Goal: Task Accomplishment & Management: Use online tool/utility

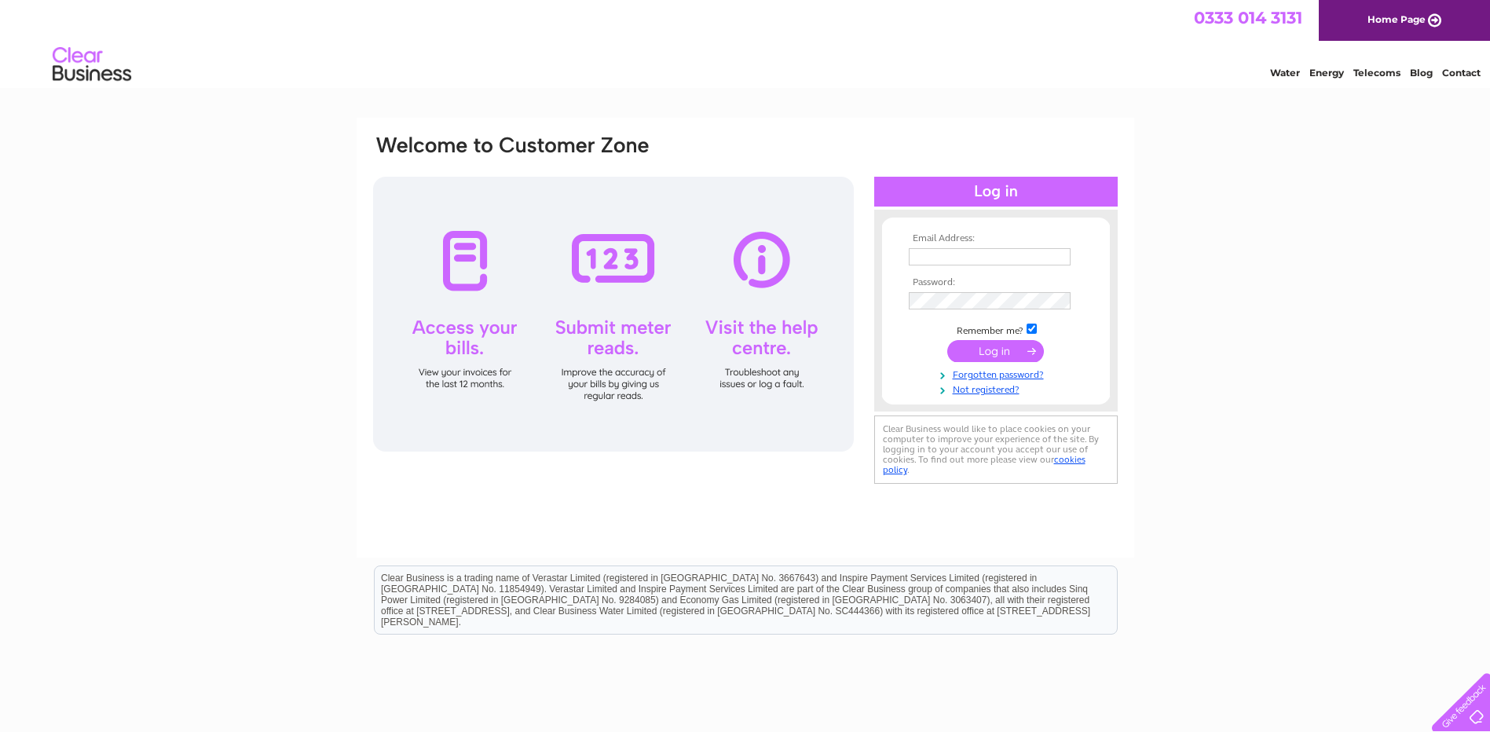
type input "accounts@castlemilk.net"
click at [980, 344] on input "submit" at bounding box center [996, 351] width 97 height 22
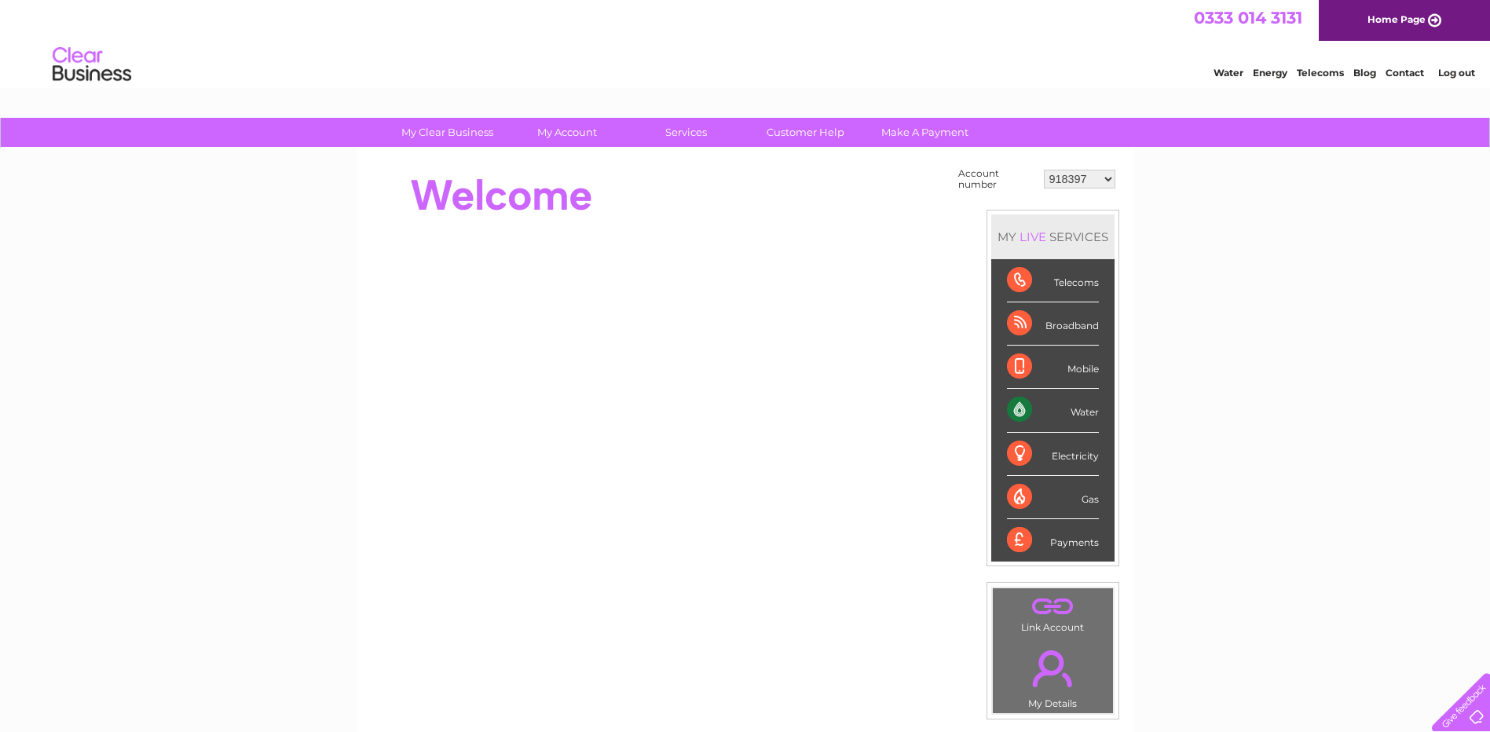
click at [1307, 489] on div "My Clear Business Login Details My Details My Preferences Link Account My Accou…" at bounding box center [745, 561] width 1490 height 886
click at [1097, 183] on select "918397 918400 918401 918403 918404 918405 918406 918410 918414 918417 918420 91…" at bounding box center [1079, 179] width 71 height 19
select select "918406"
click at [1045, 170] on select "918397 918400 918401 918403 918404 918405 918406 918410 918414 918417 918420 91…" at bounding box center [1079, 179] width 71 height 19
click at [825, 128] on link "Customer Help" at bounding box center [806, 132] width 130 height 29
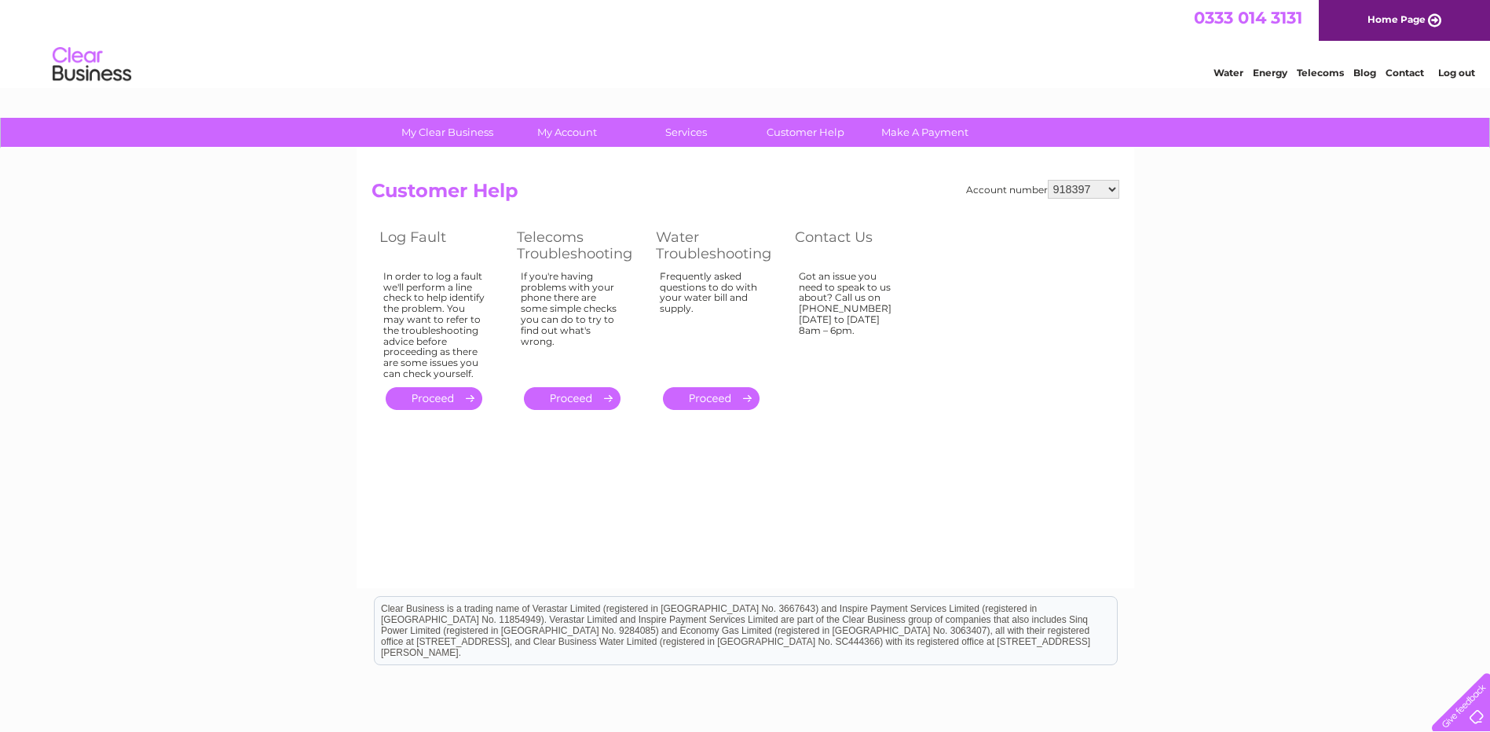
click at [1054, 191] on select "918397 918400 918401 918403 918404 918405 918406 918410 918414 918417 918420 91…" at bounding box center [1083, 189] width 71 height 19
click at [1095, 183] on select "918397 918400 918401 918403 918404 918405 918406 918410 918414 918417 918420 91…" at bounding box center [1083, 189] width 71 height 19
select select "918406"
click at [1049, 180] on select "918397 918400 918401 918403 918404 918405 918406 918410 918414 918417 918420 91…" at bounding box center [1083, 189] width 71 height 19
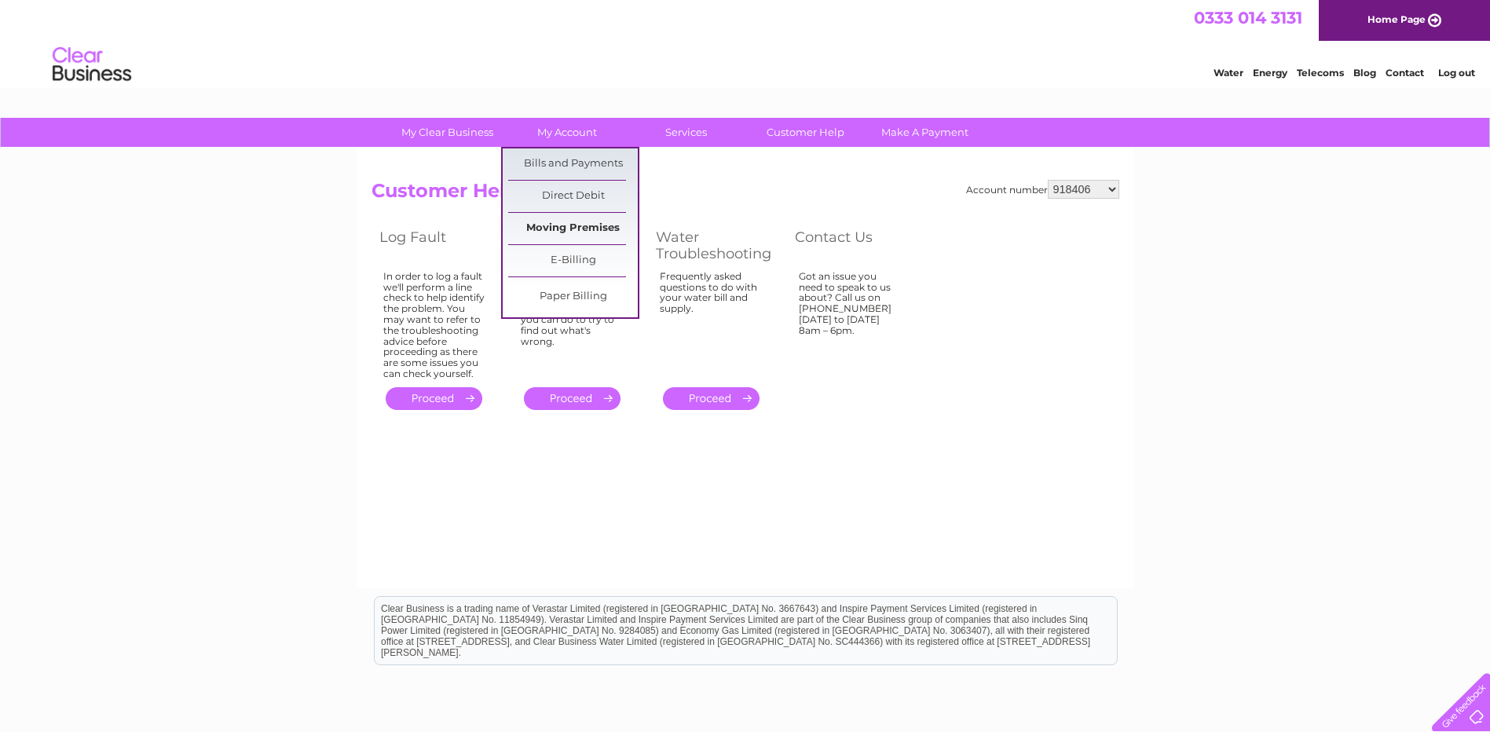
click at [595, 225] on link "Moving Premises" at bounding box center [573, 228] width 130 height 31
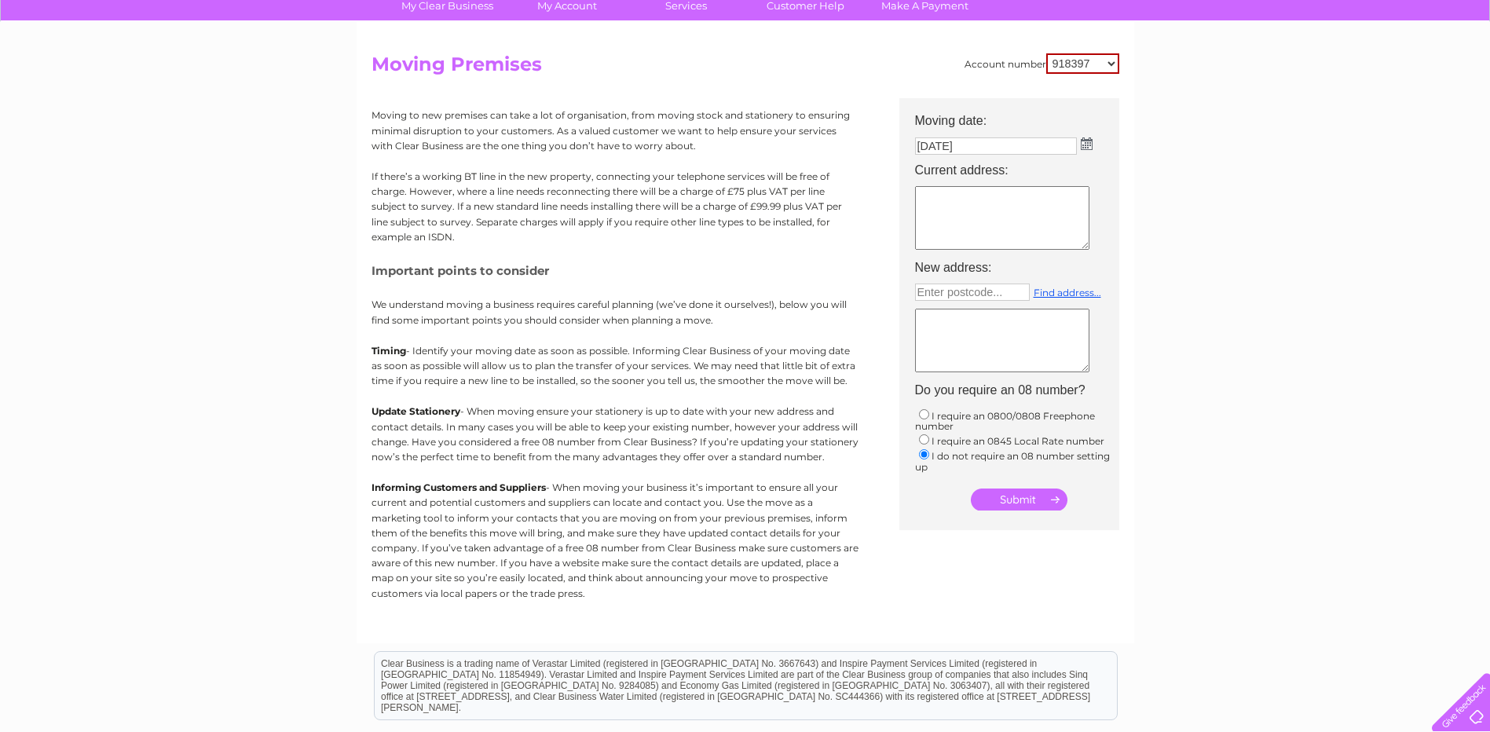
scroll to position [157, 0]
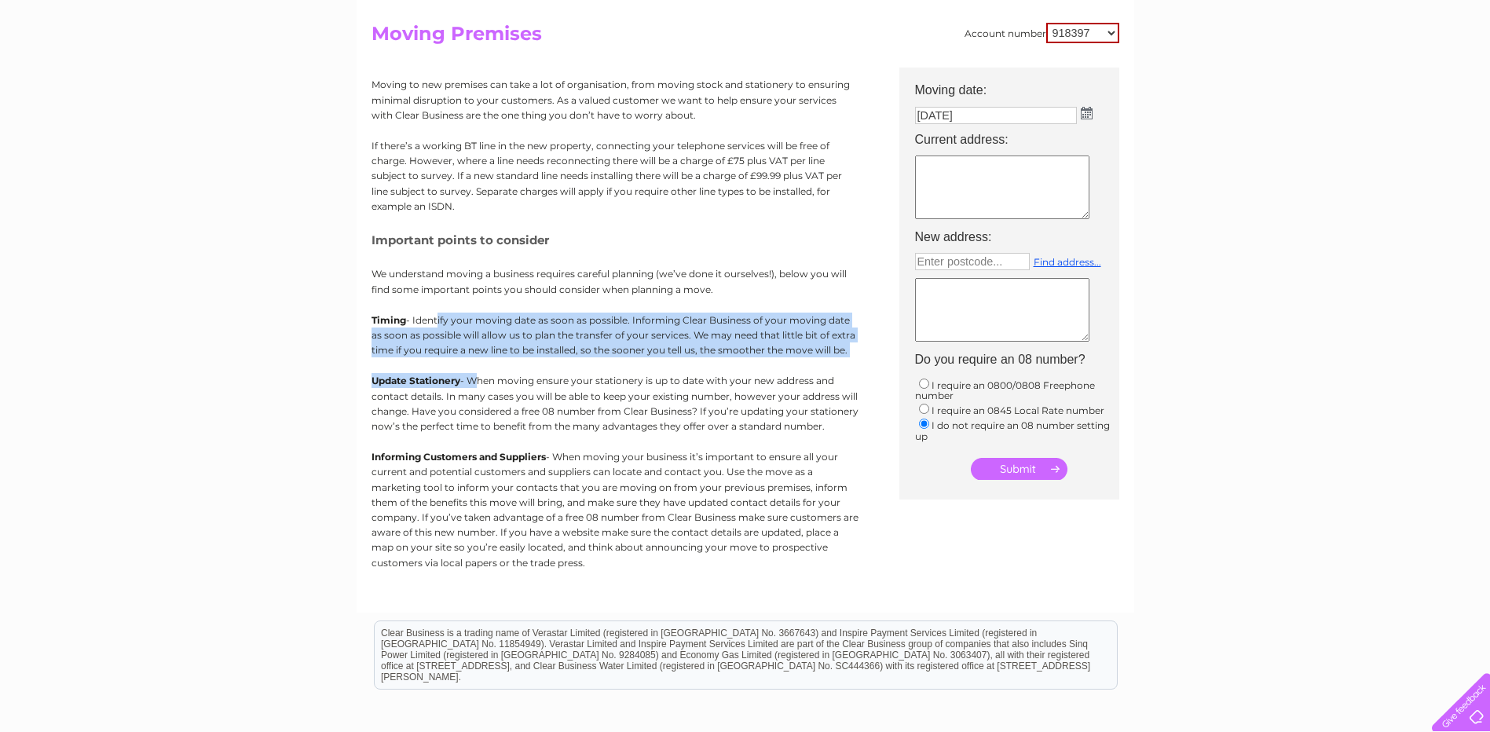
drag, startPoint x: 434, startPoint y: 320, endPoint x: 475, endPoint y: 358, distance: 55.6
click at [475, 358] on div "Moving to new premises can take a lot of organisation, from moving stock and st…" at bounding box center [615, 327] width 487 height 518
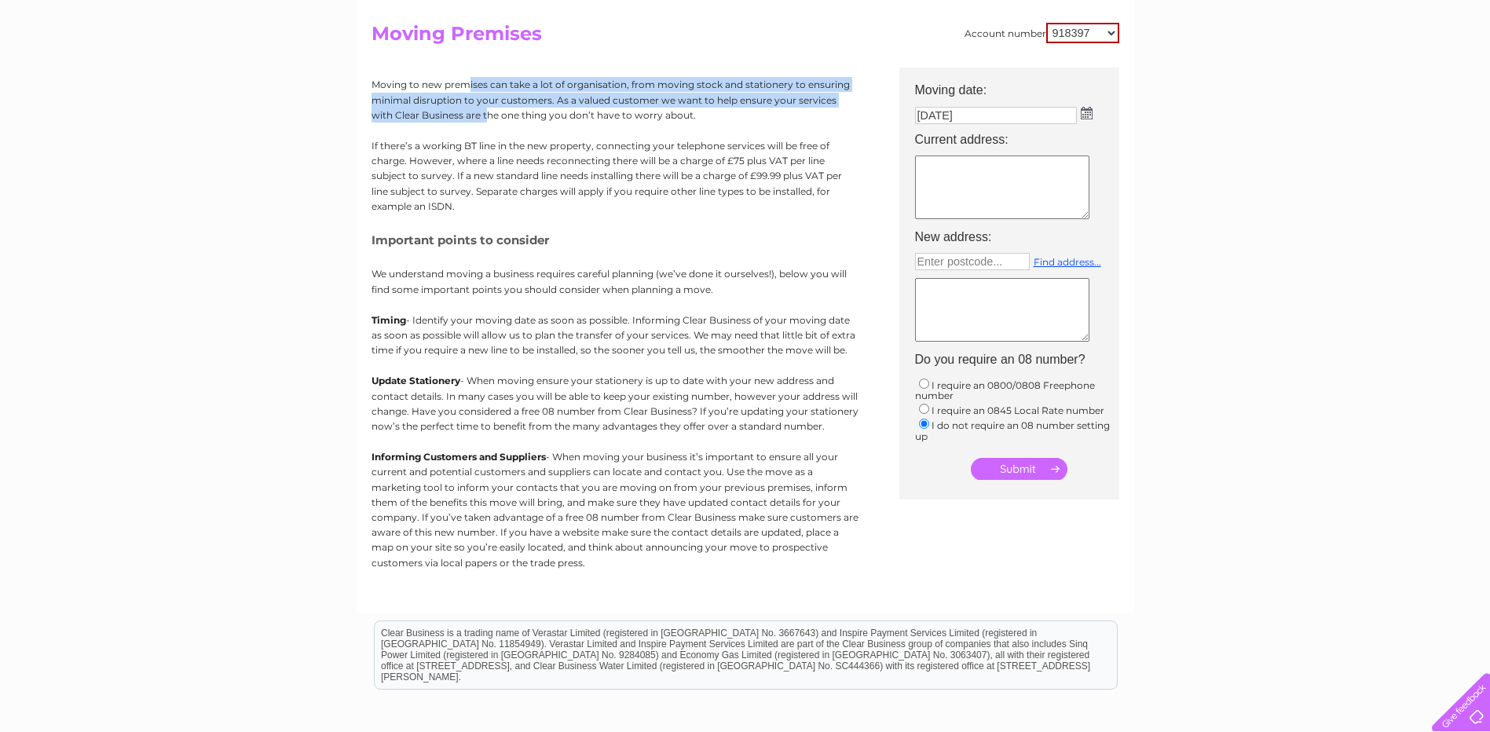
drag, startPoint x: 380, startPoint y: 82, endPoint x: 388, endPoint y: 113, distance: 31.6
click at [388, 113] on p "Moving to new premises can take a lot of organisation, from moving stock and st…" at bounding box center [615, 100] width 487 height 46
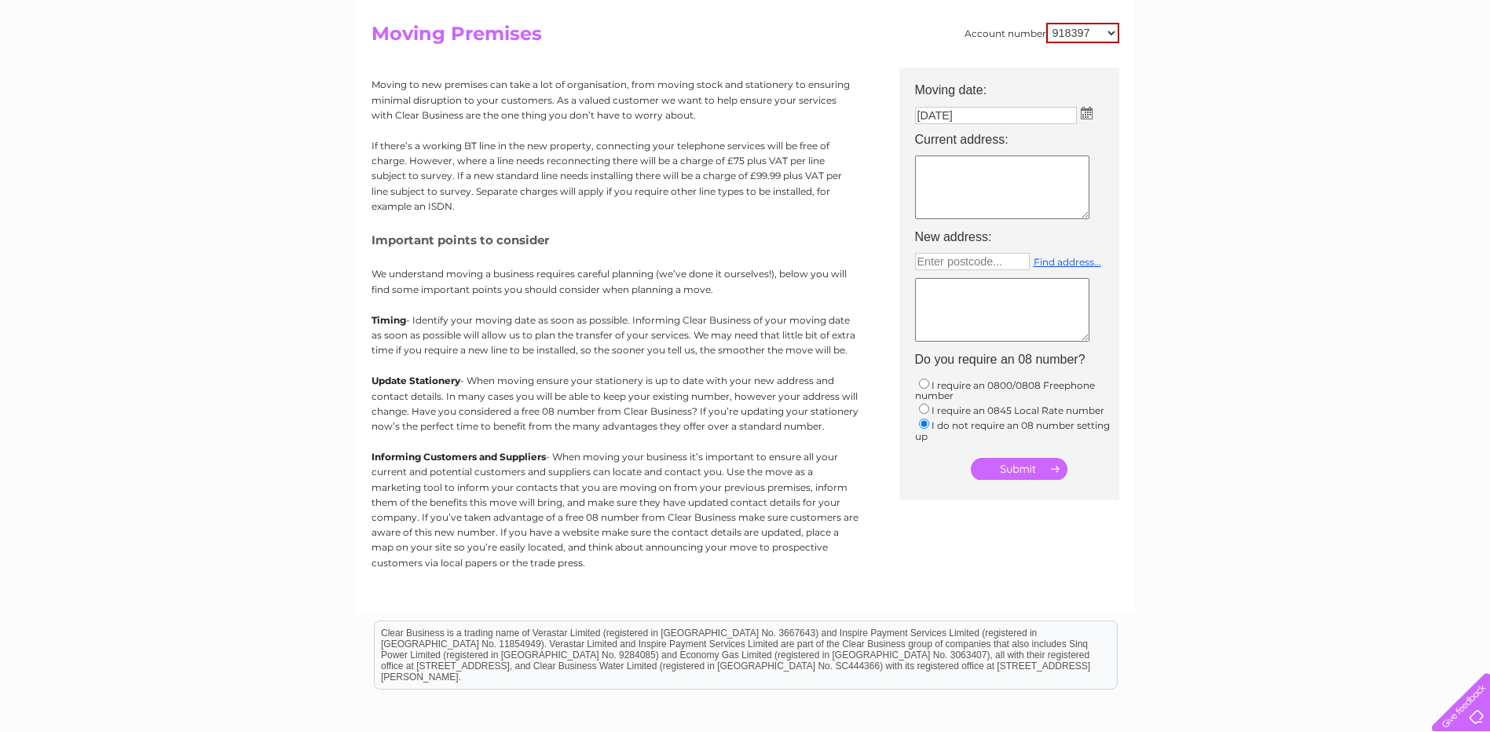
drag, startPoint x: 388, startPoint y: 113, endPoint x: 388, endPoint y: 137, distance: 23.6
click at [388, 137] on div "Moving to new premises can take a lot of organisation, from moving stock and st…" at bounding box center [615, 327] width 487 height 518
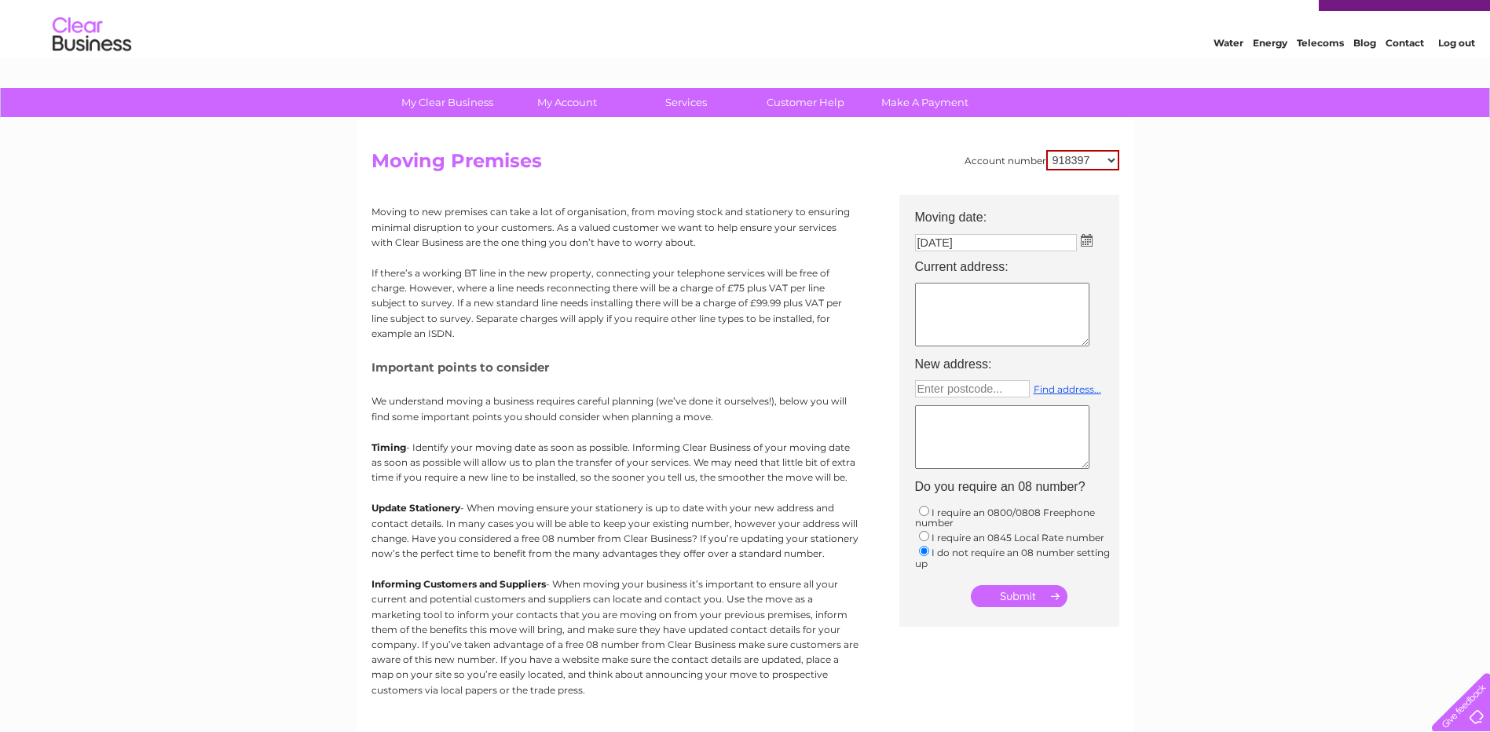
scroll to position [0, 0]
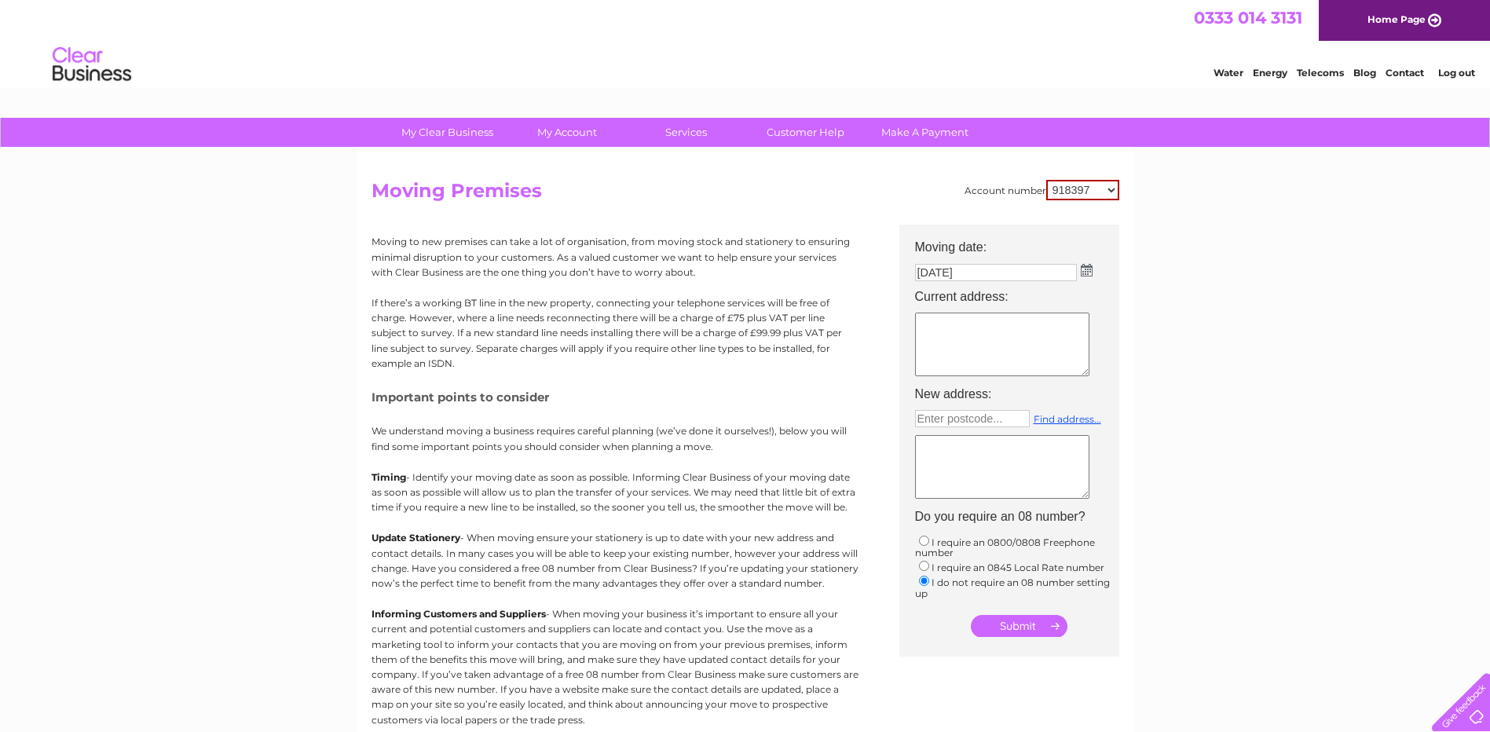
click at [1214, 72] on link "Water" at bounding box center [1229, 73] width 30 height 12
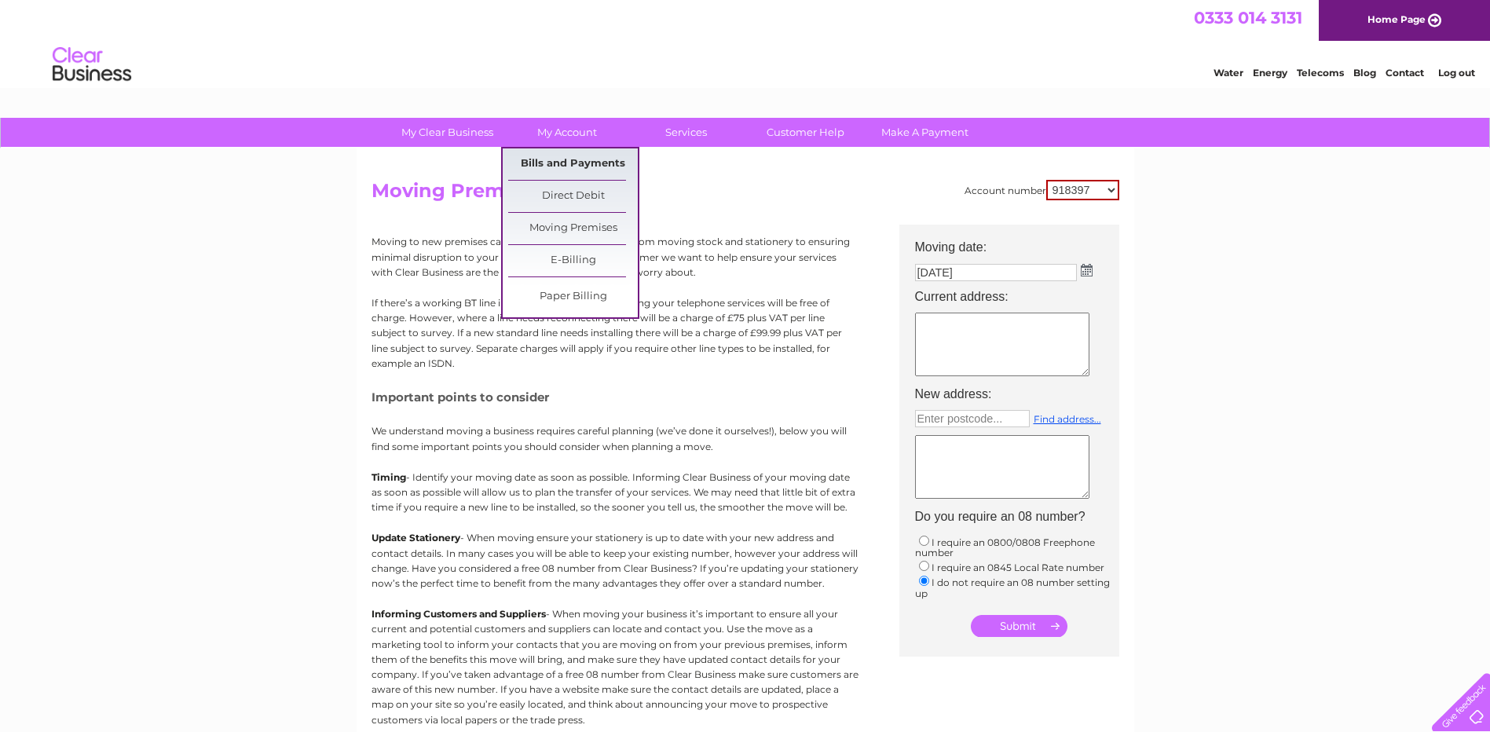
click at [579, 162] on link "Bills and Payments" at bounding box center [573, 163] width 130 height 31
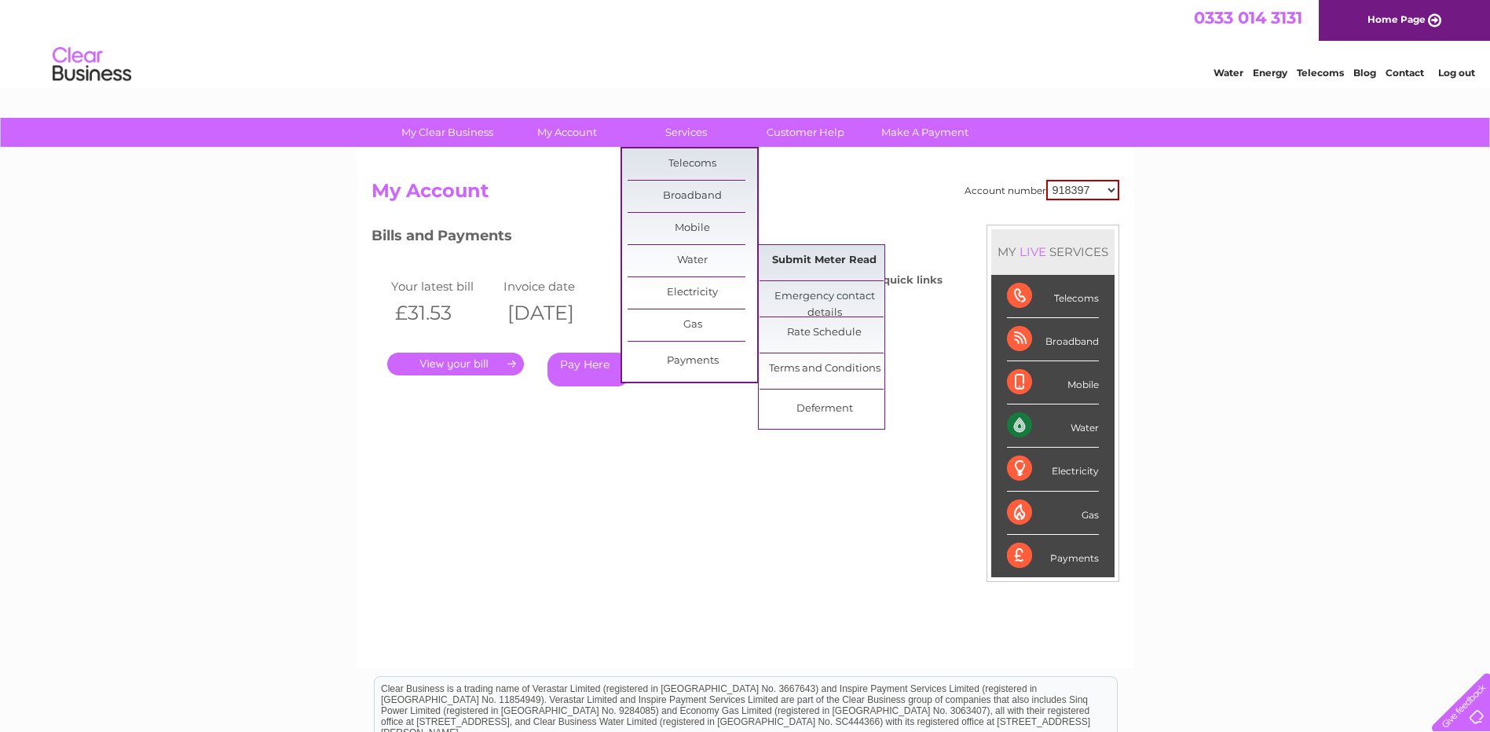
click at [831, 264] on link "Submit Meter Read" at bounding box center [825, 260] width 130 height 31
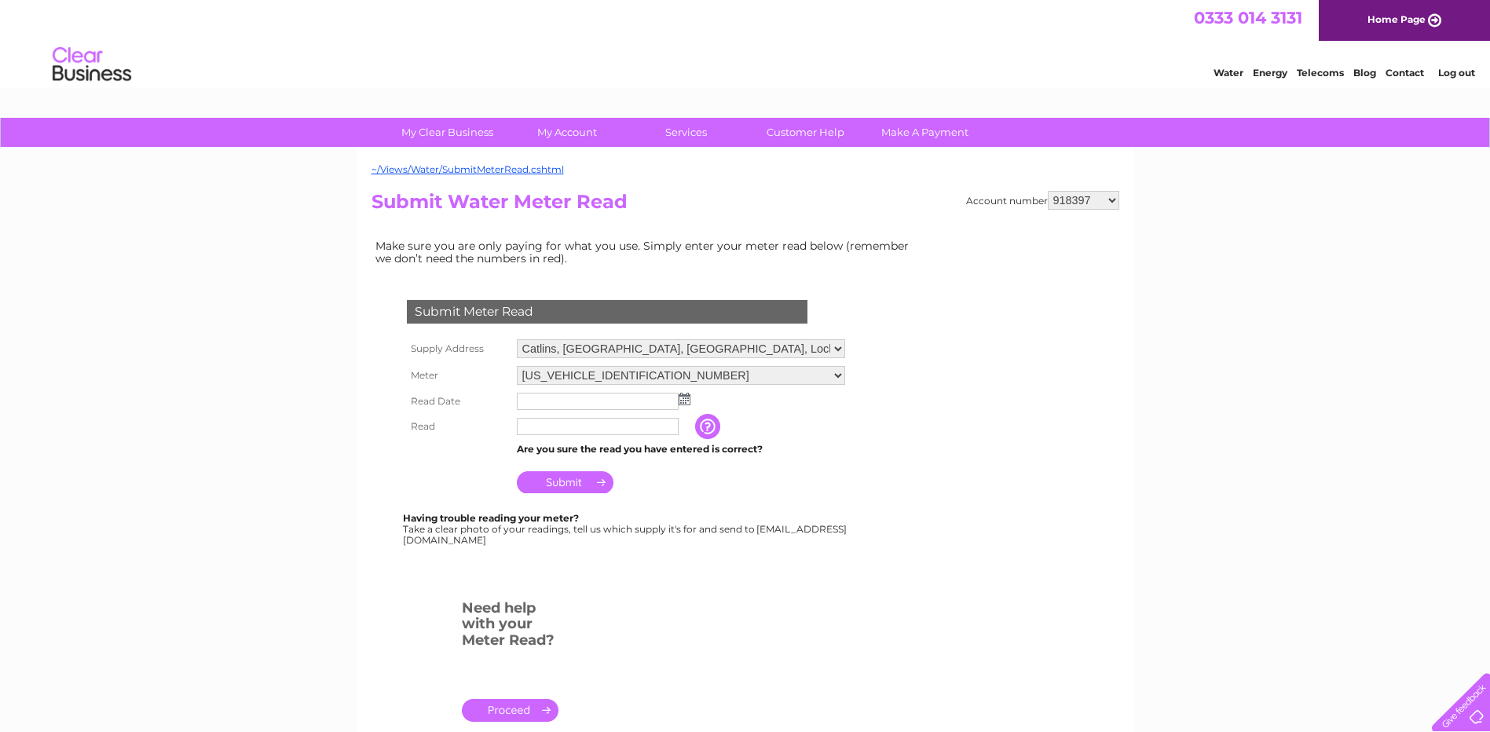
click at [1094, 203] on select "918397 918400 918401 918403 918404 918405 918406 918410 918414 918417 918420 91…" at bounding box center [1083, 200] width 71 height 19
select select "918406"
click at [1049, 191] on select "918397 918400 918401 918403 918404 918405 918406 918410 918414 918417 918420 91…" at bounding box center [1083, 200] width 71 height 19
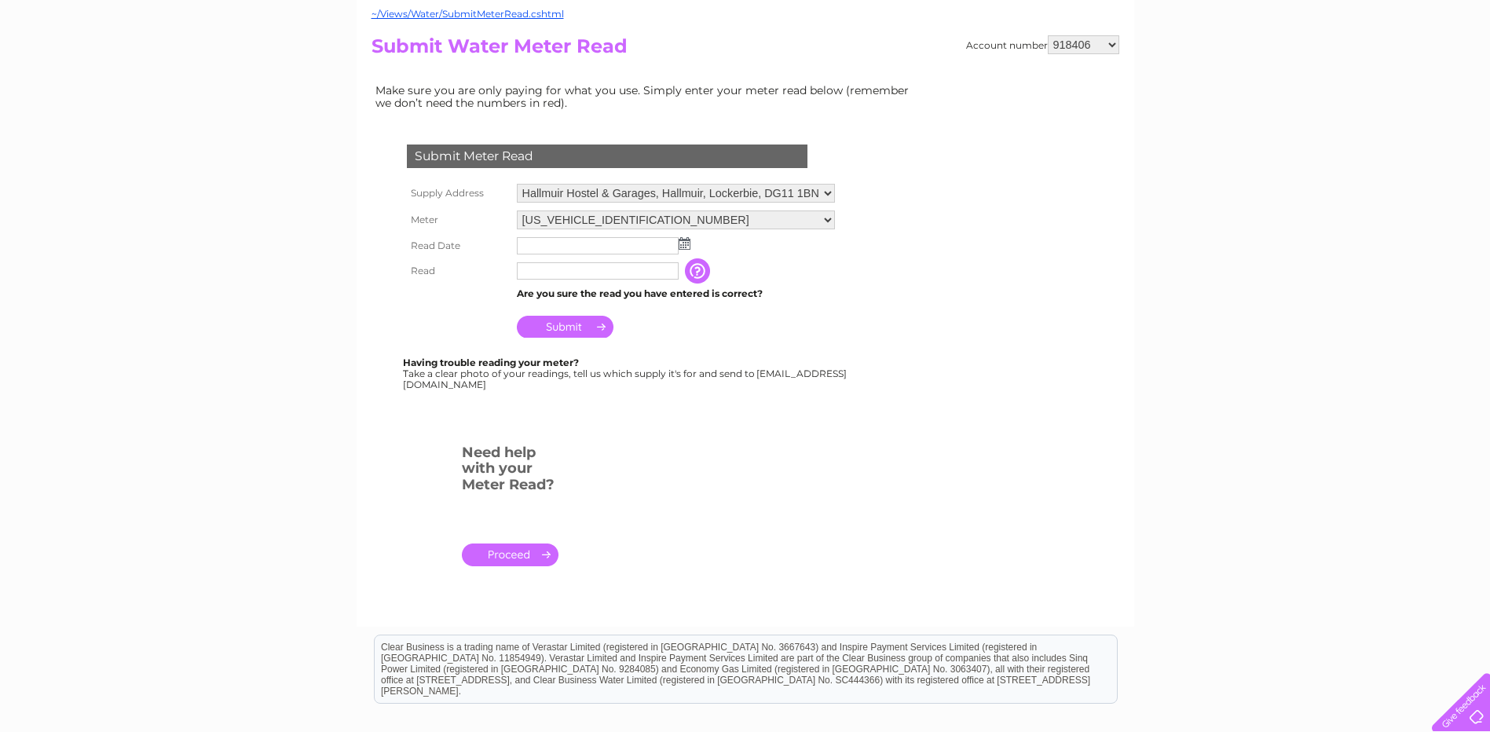
scroll to position [157, 0]
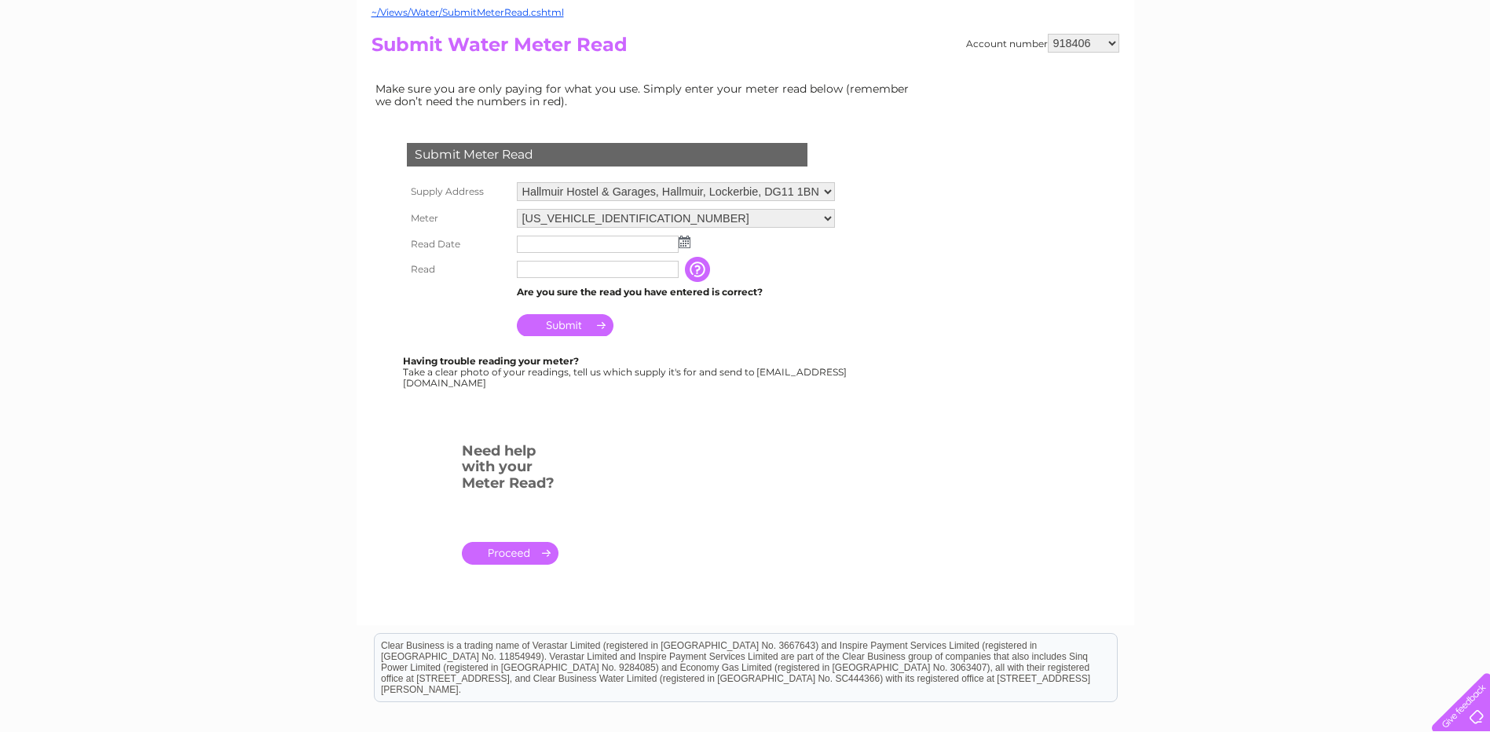
click at [552, 248] on input "text" at bounding box center [598, 244] width 162 height 17
click at [686, 240] on img at bounding box center [685, 242] width 12 height 13
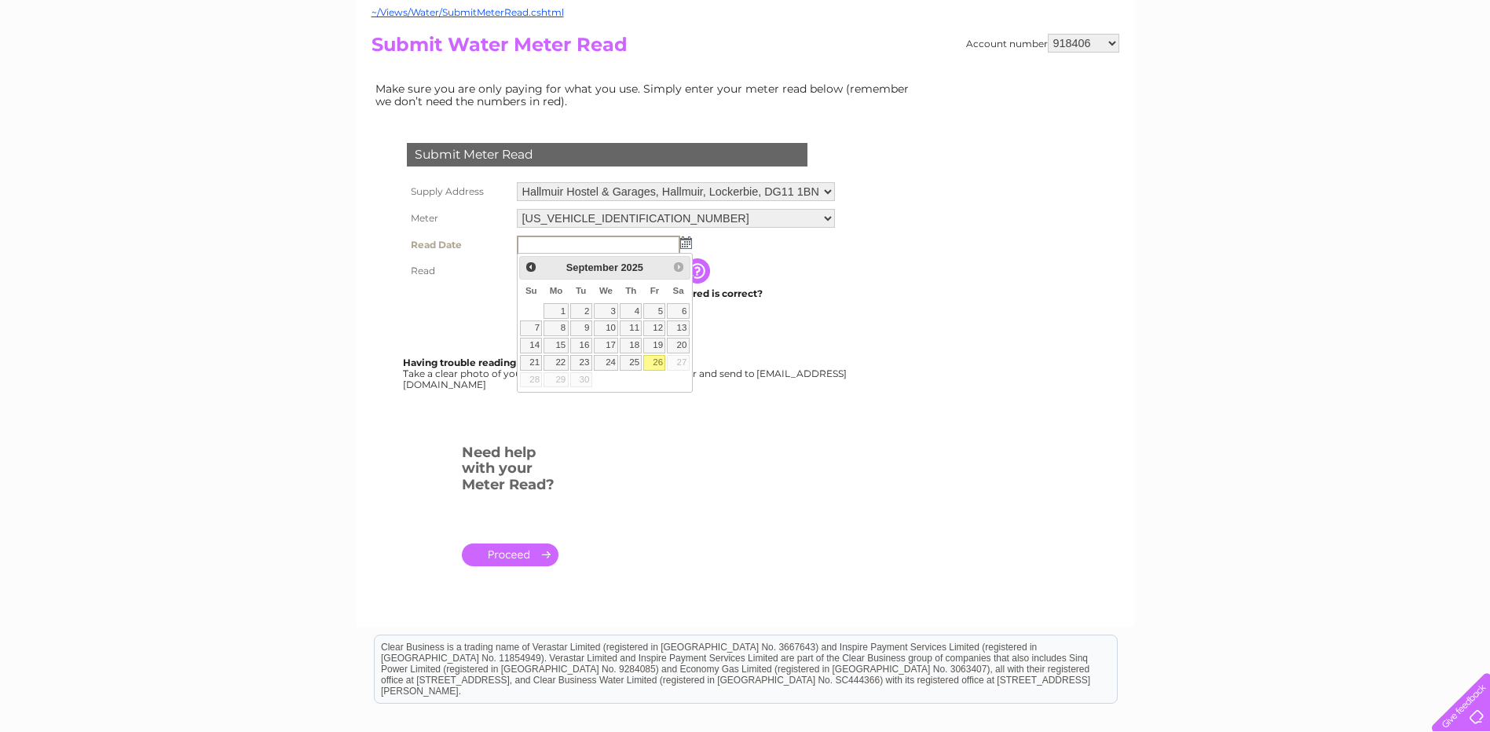
click at [620, 482] on form "Submit Meter Read Supply Address Hallmuir Hostel & Garages, Hallmuir, Lockerbie…" at bounding box center [647, 362] width 550 height 500
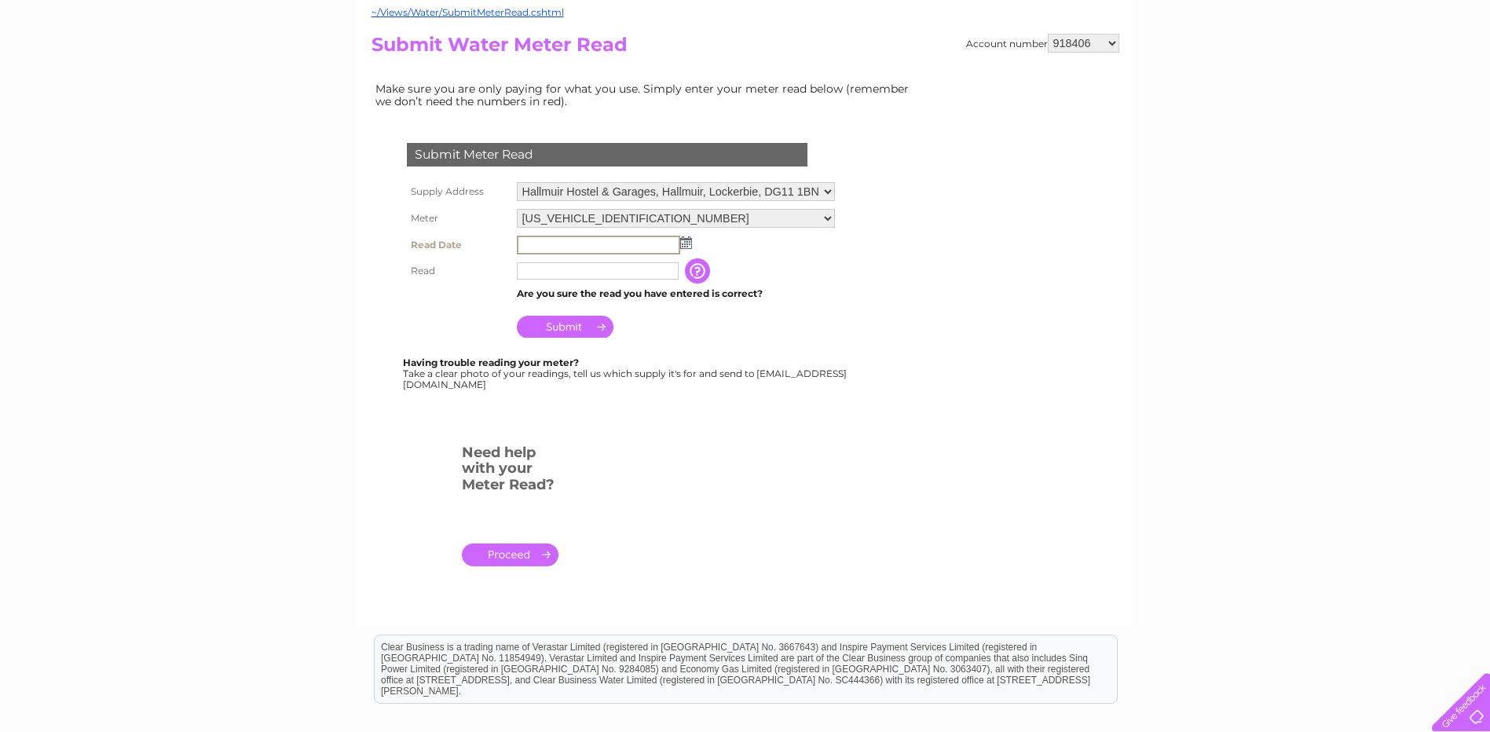
click at [611, 242] on input "text" at bounding box center [598, 245] width 163 height 19
click at [690, 243] on img at bounding box center [685, 242] width 12 height 13
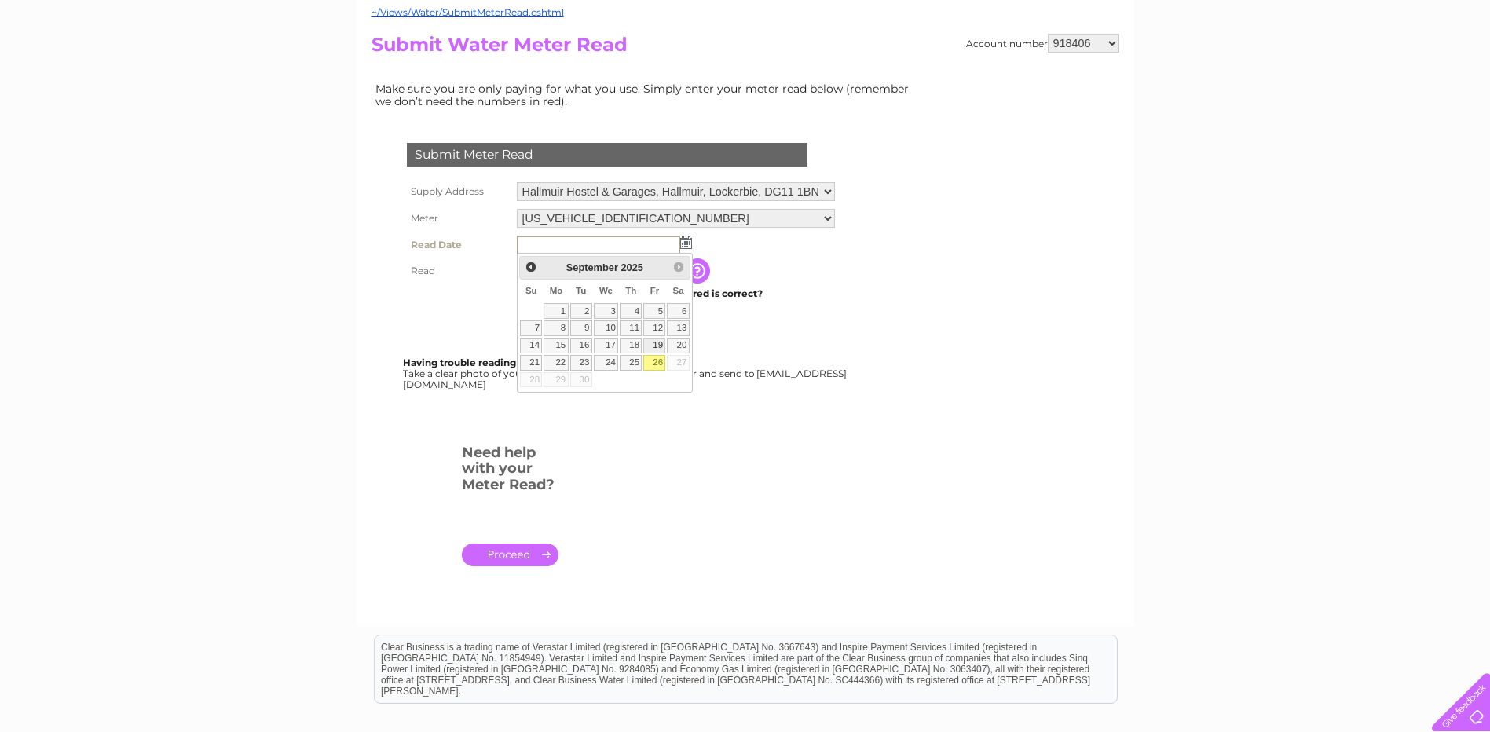
click at [661, 341] on link "19" at bounding box center [654, 346] width 22 height 16
type input "2025/09/19"
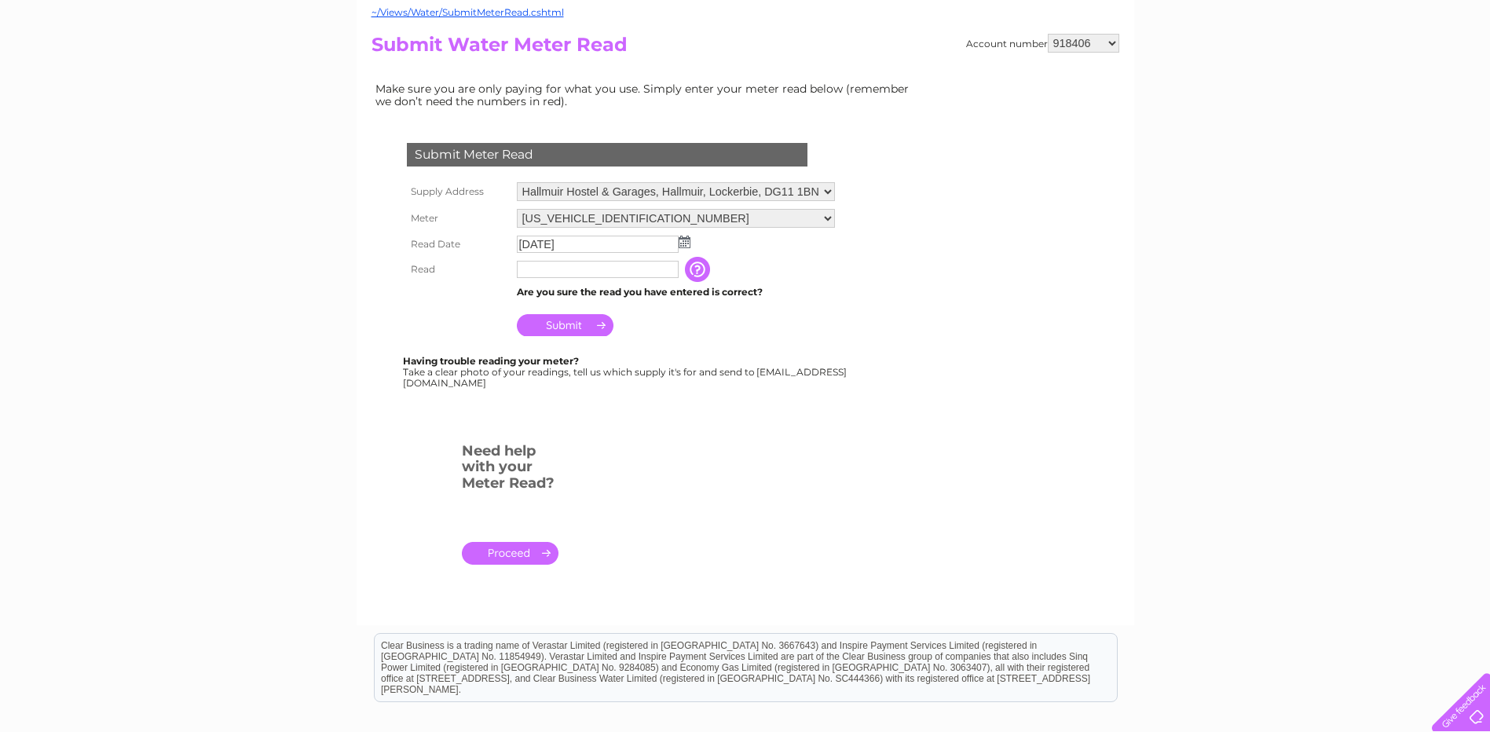
click at [588, 266] on input "text" at bounding box center [598, 269] width 162 height 17
type input "03423"
click at [719, 343] on div "Submit Meter Read Supply Address Hallmuir Hostel & Garages, Hallmuir, Lockerbie…" at bounding box center [611, 258] width 478 height 262
click at [575, 322] on input "Submit" at bounding box center [565, 325] width 97 height 22
click at [661, 232] on td "2025/09/19" at bounding box center [676, 244] width 326 height 25
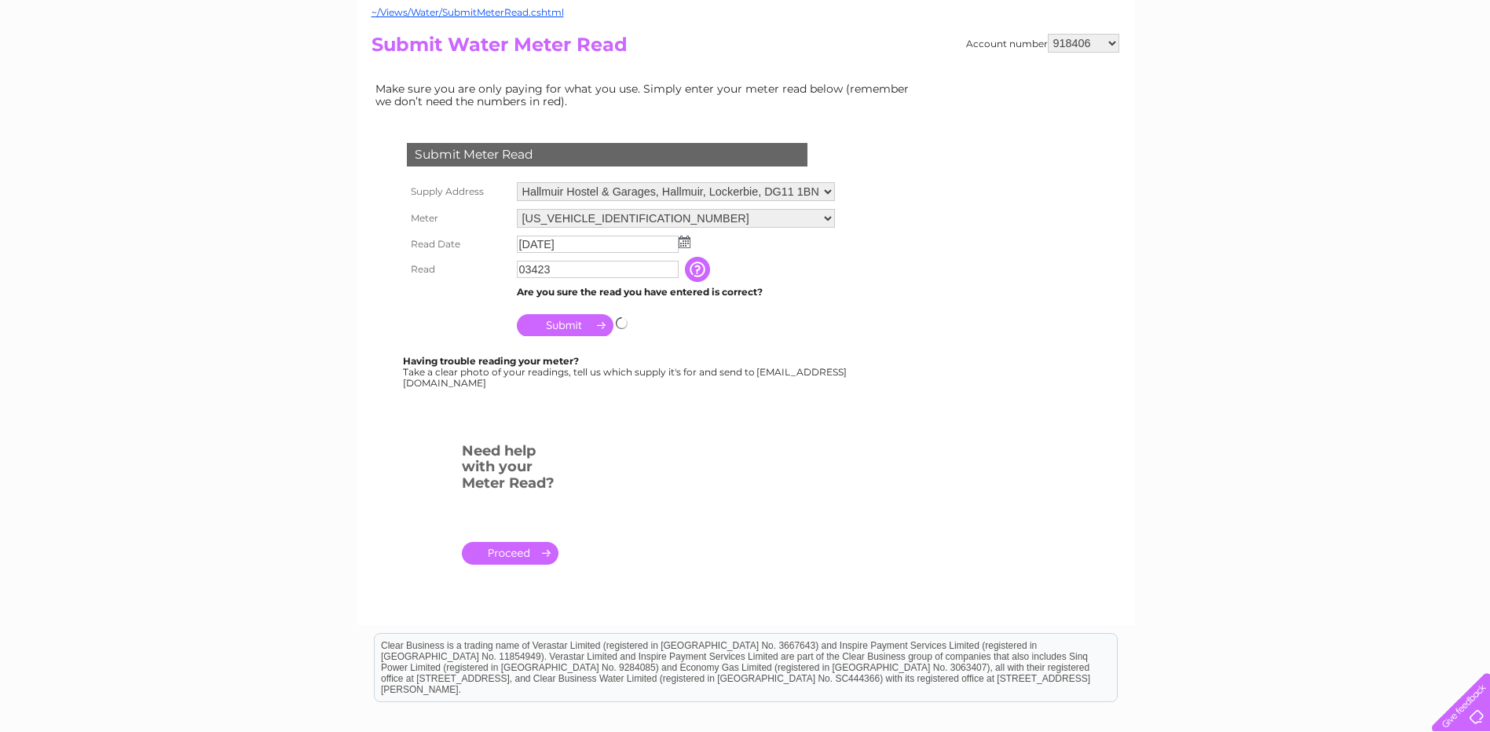
click at [654, 216] on select "06ELSTER19M384560" at bounding box center [676, 218] width 318 height 19
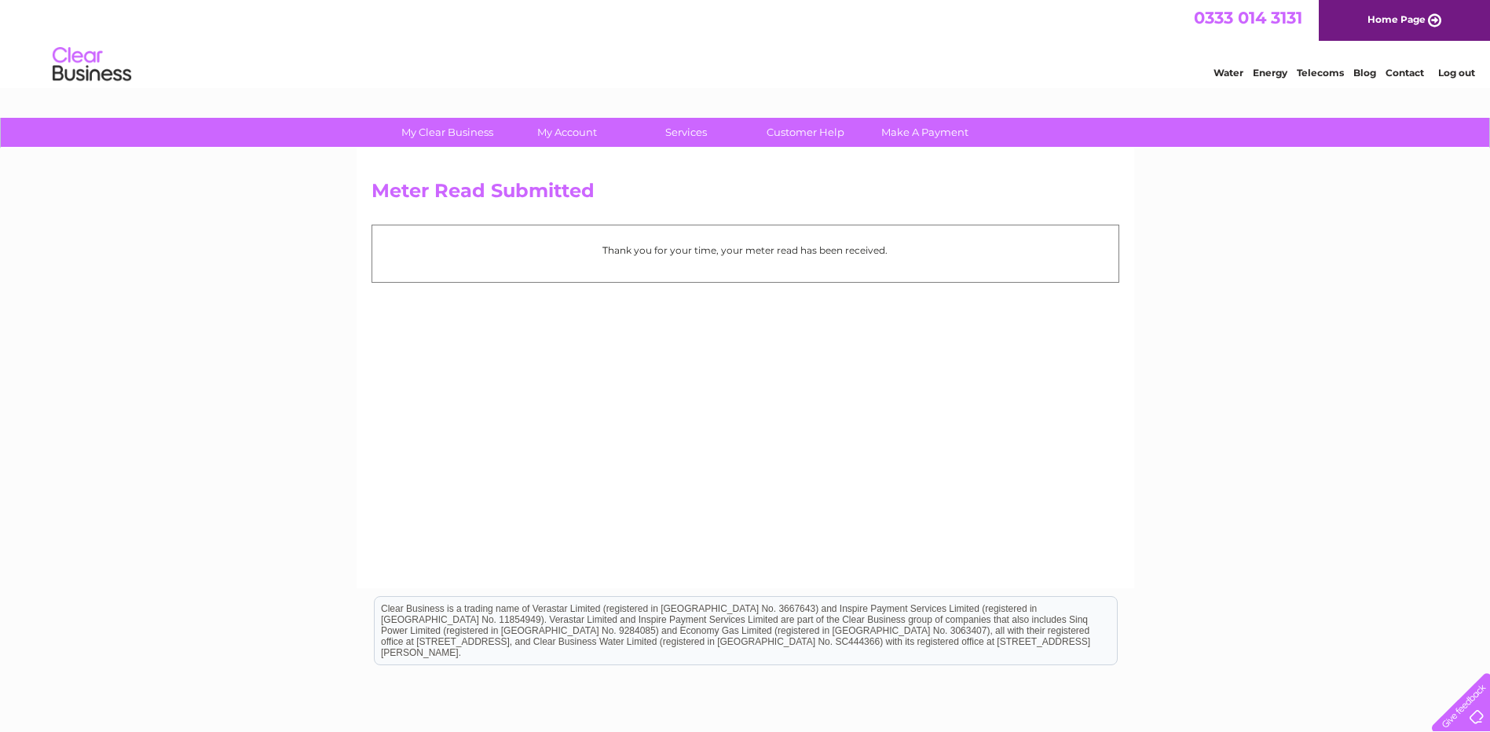
drag, startPoint x: 568, startPoint y: 236, endPoint x: 1008, endPoint y: 236, distance: 440.0
click at [1008, 236] on div "Thank you for your time, your meter read has been received." at bounding box center [746, 253] width 748 height 57
drag, startPoint x: 1008, startPoint y: 236, endPoint x: 903, endPoint y: 305, distance: 125.5
click at [903, 305] on div "Meter Read Submitted Thank you for your time, your meter read has been received." at bounding box center [746, 368] width 778 height 440
drag, startPoint x: 559, startPoint y: 320, endPoint x: 606, endPoint y: 456, distance: 144.4
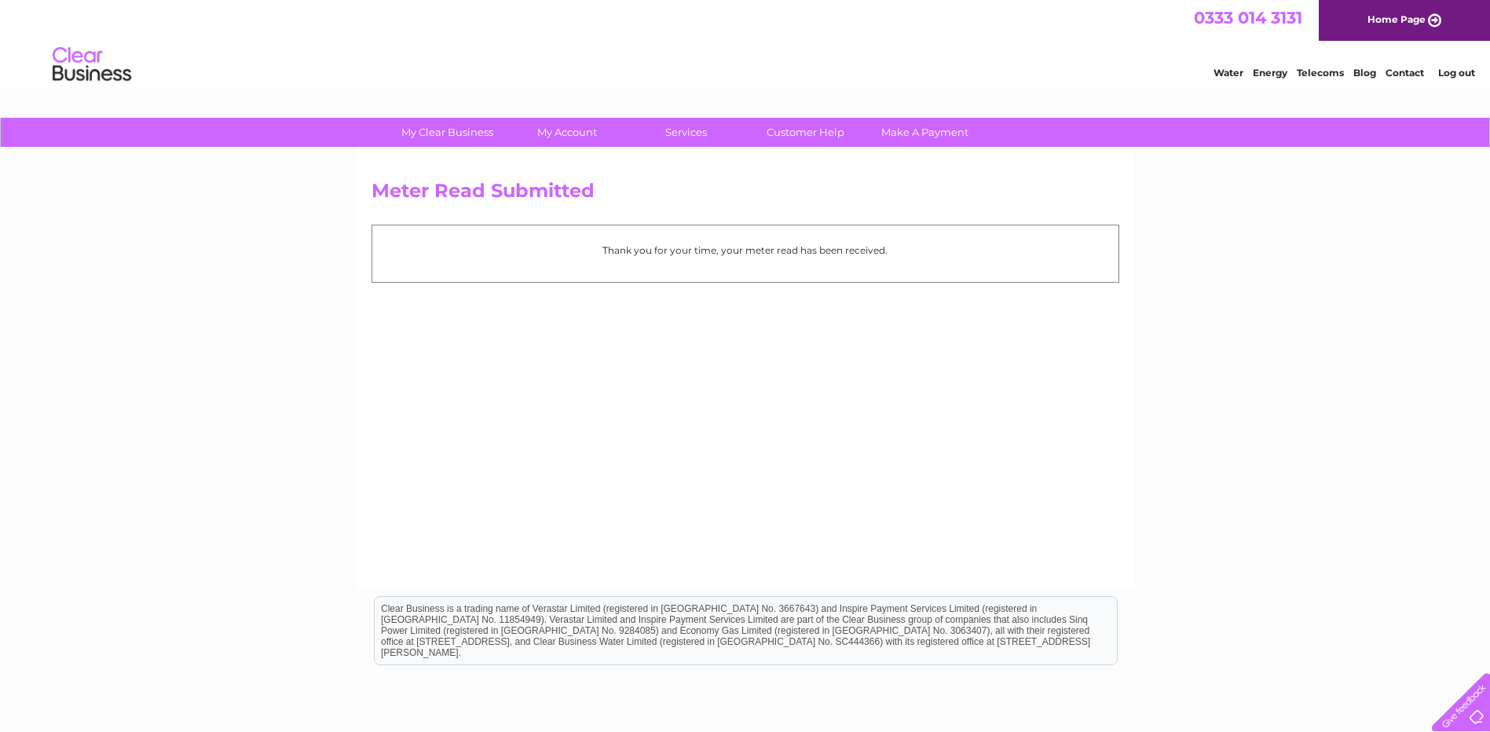
click at [606, 456] on div "Meter Read Submitted Thank you for your time, your meter read has been received." at bounding box center [746, 368] width 778 height 440
drag, startPoint x: 737, startPoint y: 477, endPoint x: 750, endPoint y: 467, distance: 16.8
click at [738, 477] on div "Meter Read Submitted Thank you for your time, your meter read has been received." at bounding box center [746, 368] width 778 height 440
drag, startPoint x: 1121, startPoint y: 317, endPoint x: 1195, endPoint y: 224, distance: 118.5
click at [1194, 225] on div "My Clear Business Login Details My Details My Preferences Link Account My Accou…" at bounding box center [745, 487] width 1490 height 739
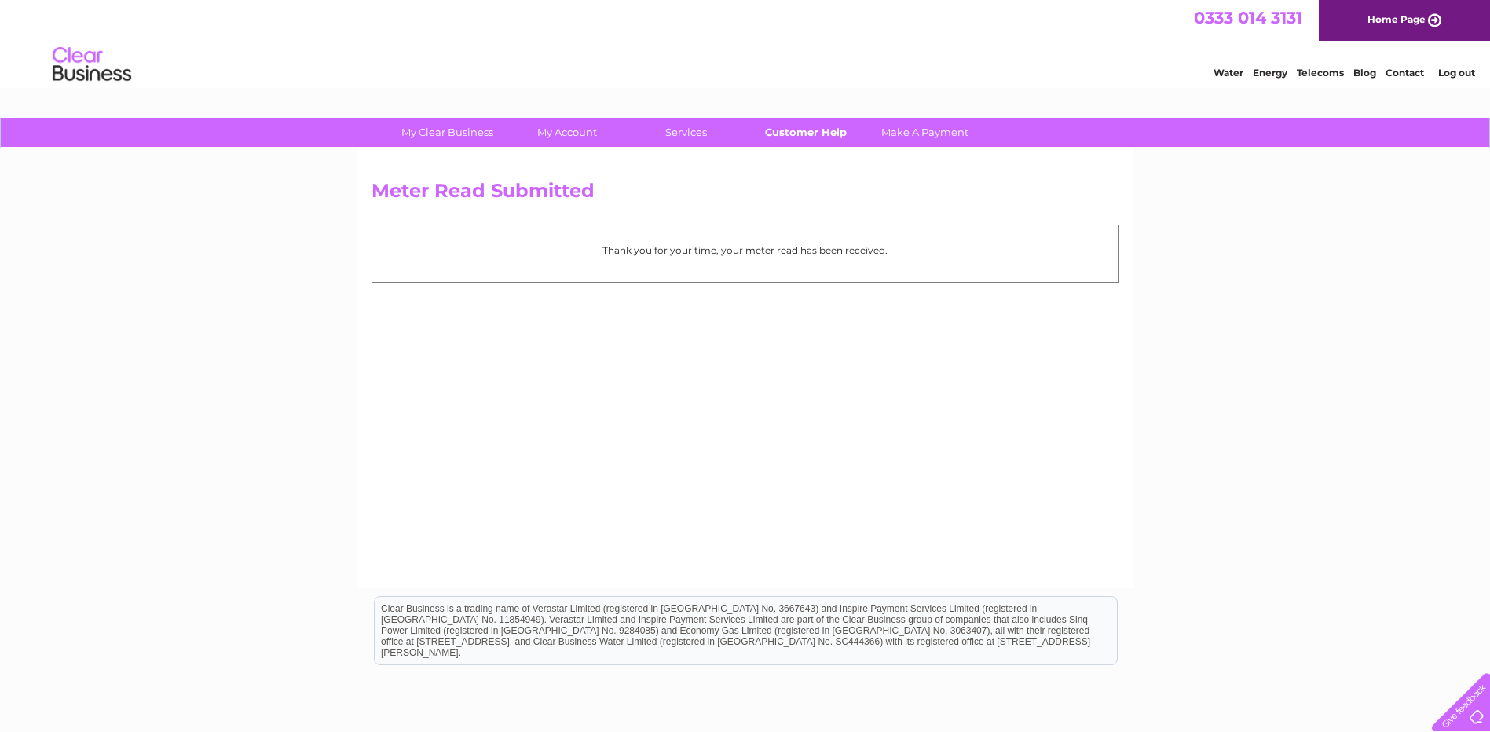
click at [801, 129] on link "Customer Help" at bounding box center [806, 132] width 130 height 29
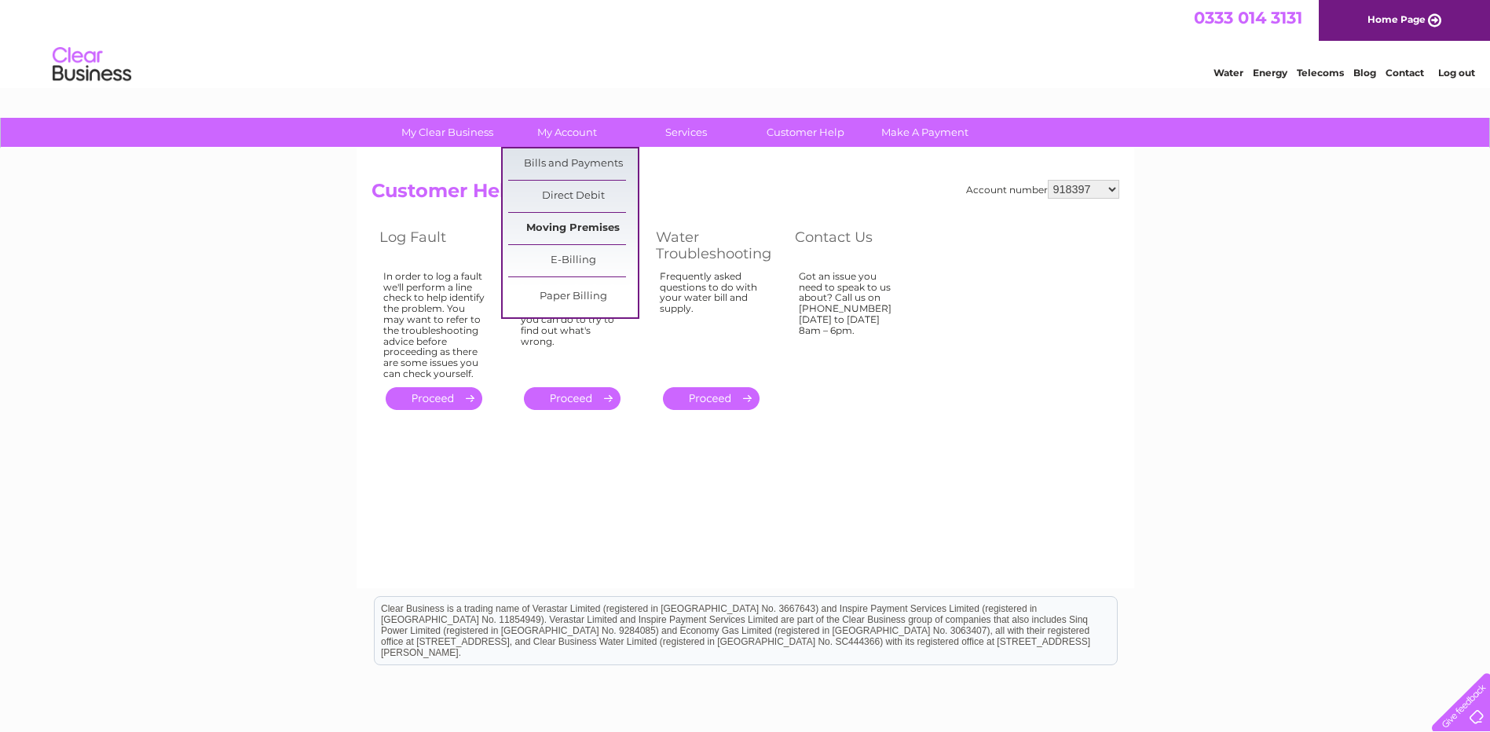
click at [584, 221] on link "Moving Premises" at bounding box center [573, 228] width 130 height 31
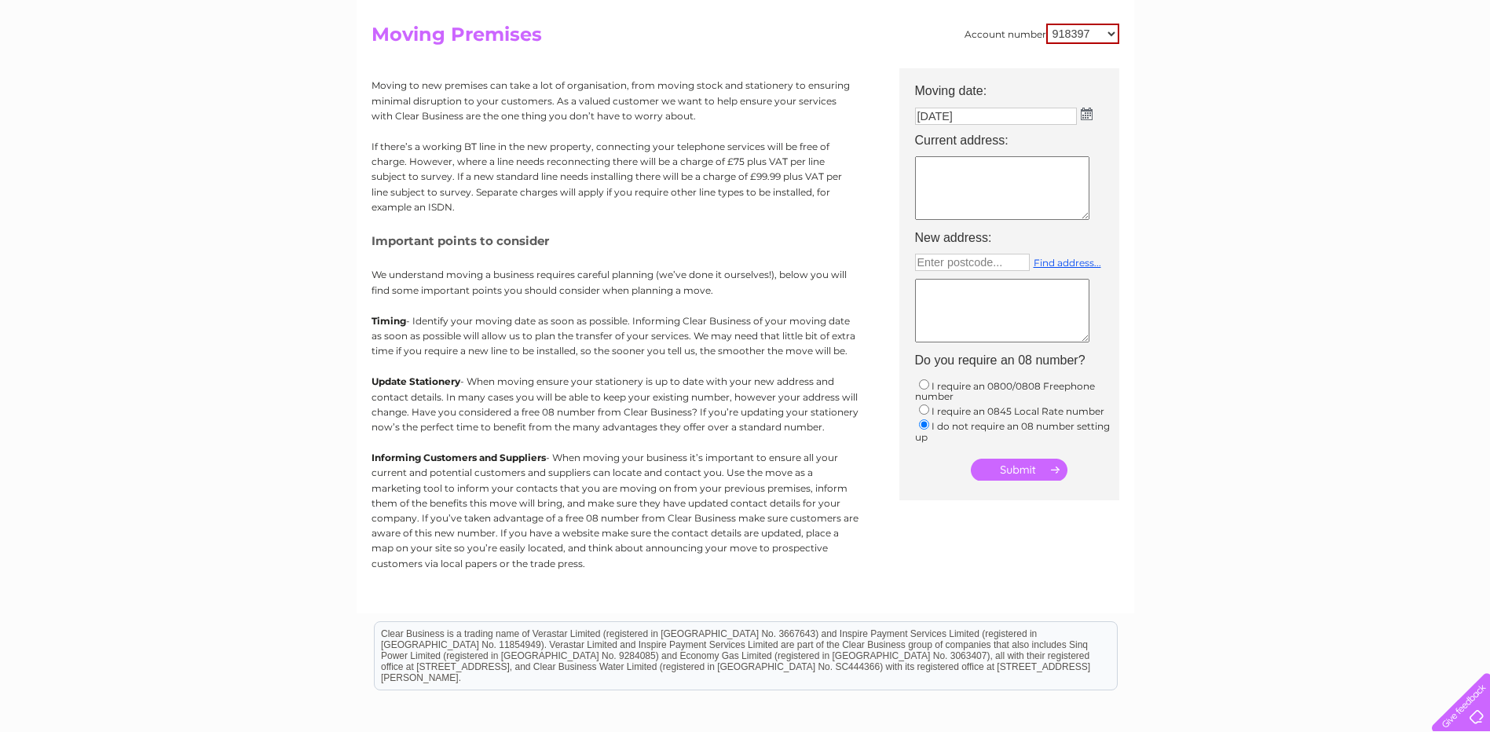
scroll to position [157, 0]
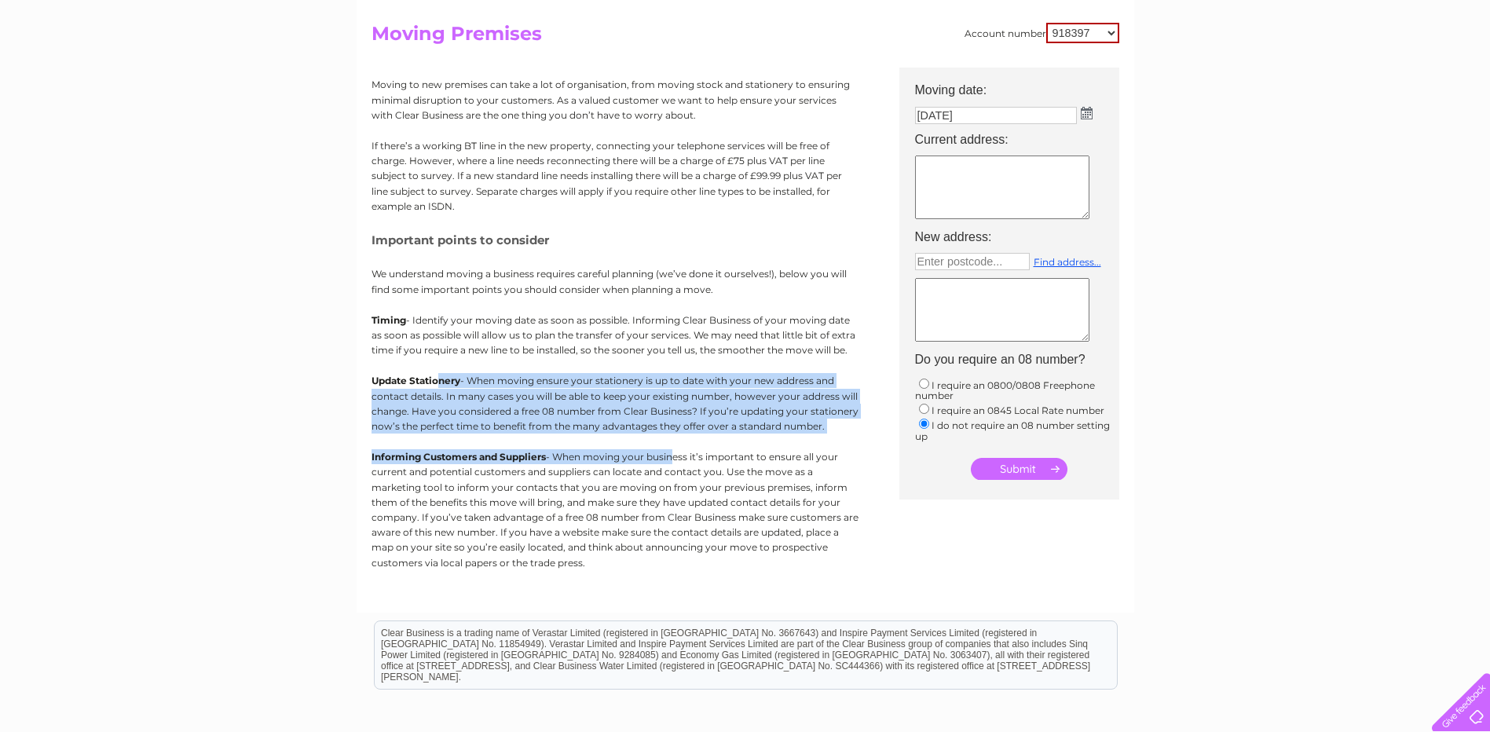
drag, startPoint x: 438, startPoint y: 376, endPoint x: 672, endPoint y: 464, distance: 250.1
click at [672, 464] on div "Moving to new premises can take a lot of organisation, from moving stock and st…" at bounding box center [615, 327] width 487 height 518
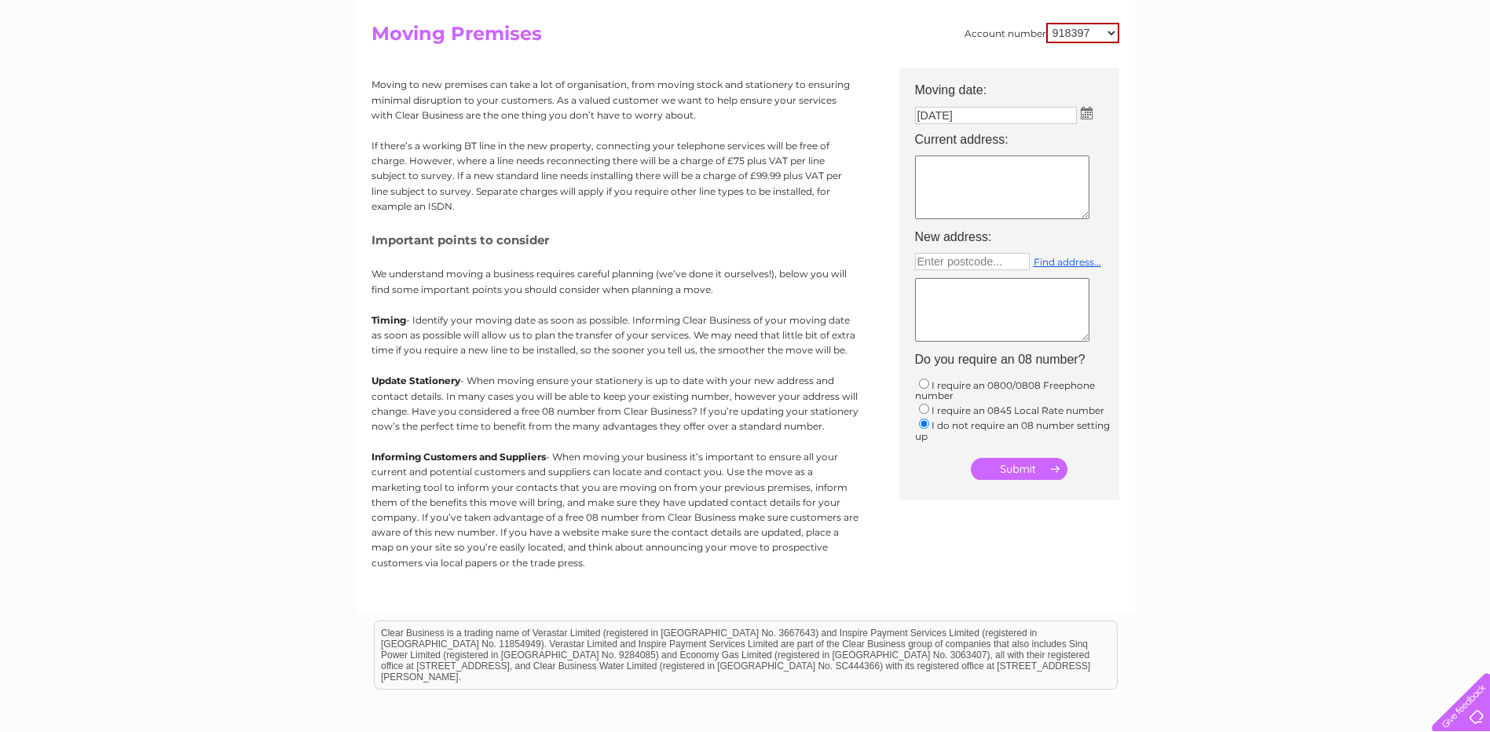
drag, startPoint x: 672, startPoint y: 464, endPoint x: 680, endPoint y: 523, distance: 60.3
click at [690, 495] on p "Informing Customers and Suppliers - When moving your business it’s important to…" at bounding box center [615, 509] width 487 height 121
drag, startPoint x: 627, startPoint y: 578, endPoint x: 444, endPoint y: 324, distance: 312.9
click at [444, 324] on div "Moving to new premises can take a lot of organisation, from moving stock and st…" at bounding box center [615, 327] width 487 height 518
click at [444, 319] on p "Timing - Identify your moving date as soon as possible. Informing Clear Busines…" at bounding box center [615, 336] width 487 height 46
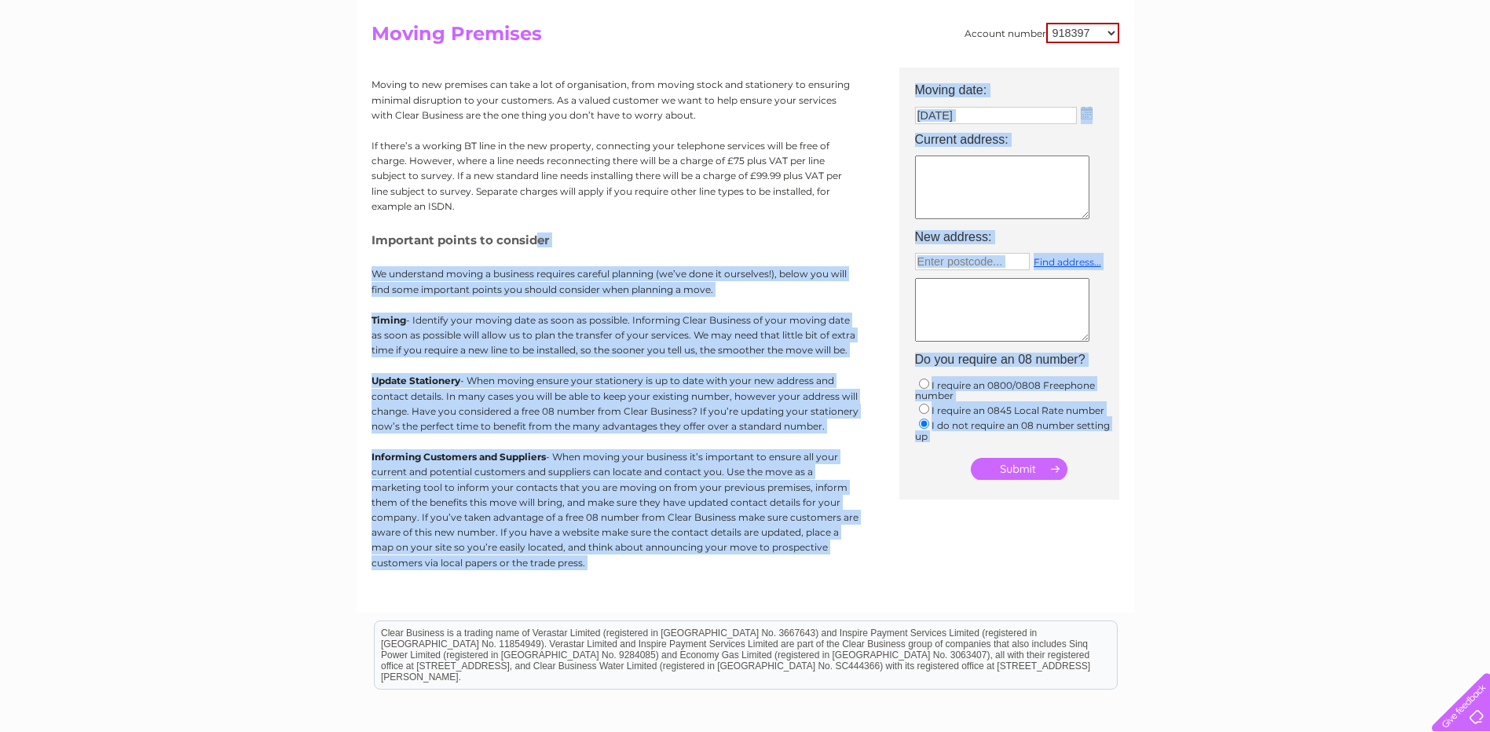
drag, startPoint x: 368, startPoint y: 239, endPoint x: 537, endPoint y: 239, distance: 168.1
click at [537, 239] on div "Account number 918397 918400 918401 918403 918404 918405 918406 918410 918414 9…" at bounding box center [746, 301] width 778 height 621
drag, startPoint x: 537, startPoint y: 239, endPoint x: 535, endPoint y: 250, distance: 11.1
click at [535, 250] on div "Moving to new premises can take a lot of organisation, from moving stock and st…" at bounding box center [615, 327] width 487 height 518
